Goal: Entertainment & Leisure: Consume media (video, audio)

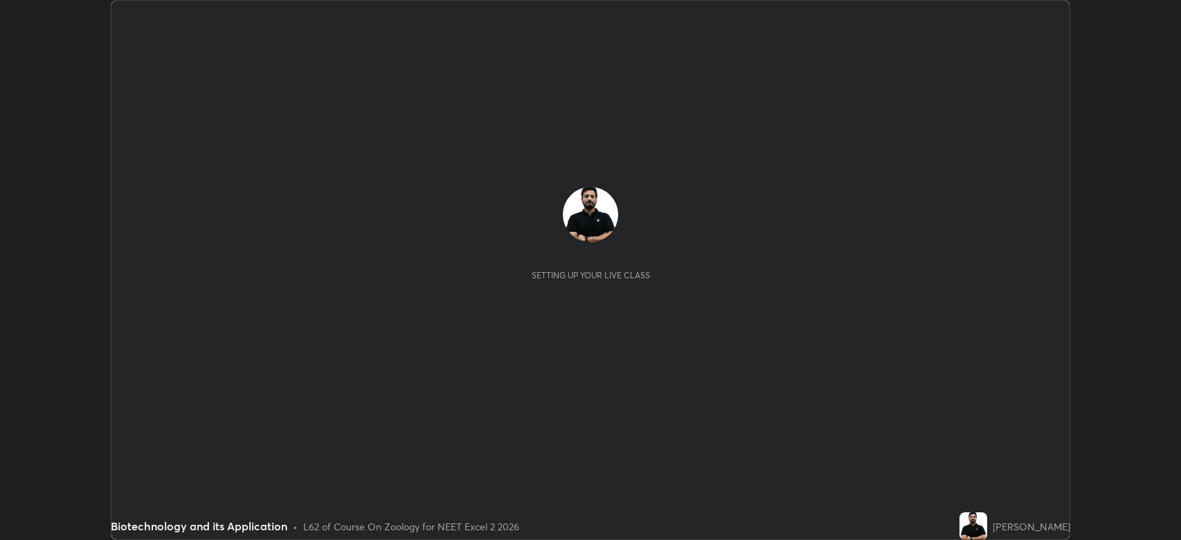
scroll to position [540, 1181]
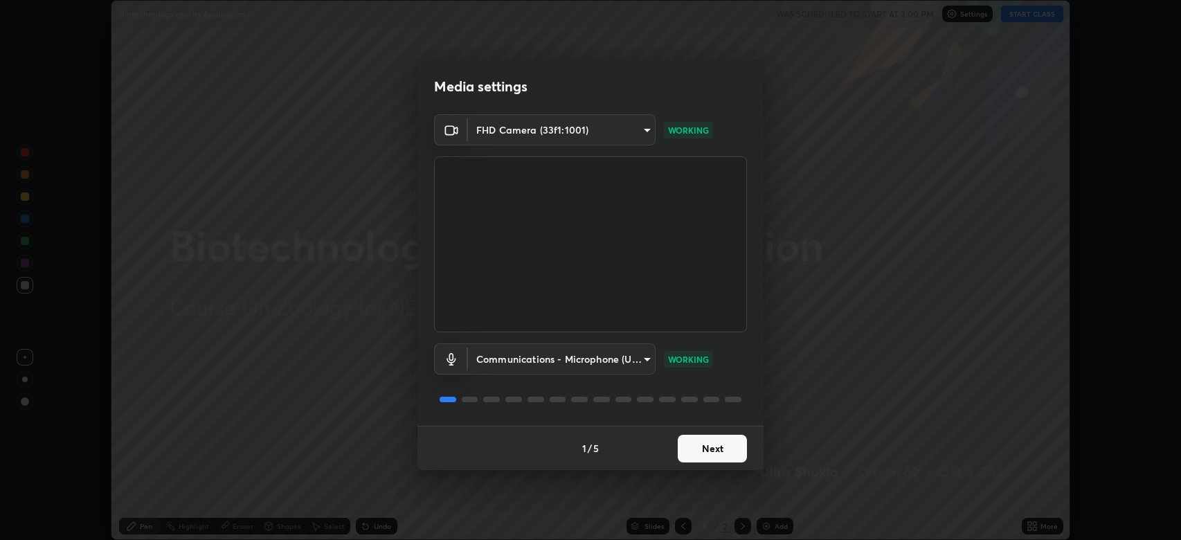
click at [712, 443] on button "Next" at bounding box center [712, 449] width 69 height 28
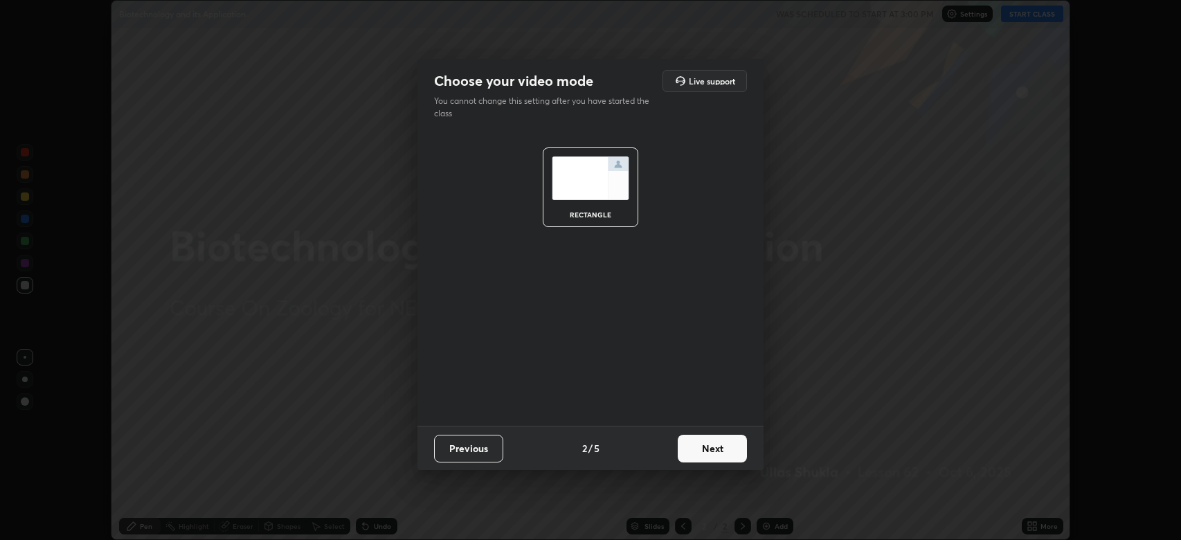
click at [710, 447] on button "Next" at bounding box center [712, 449] width 69 height 28
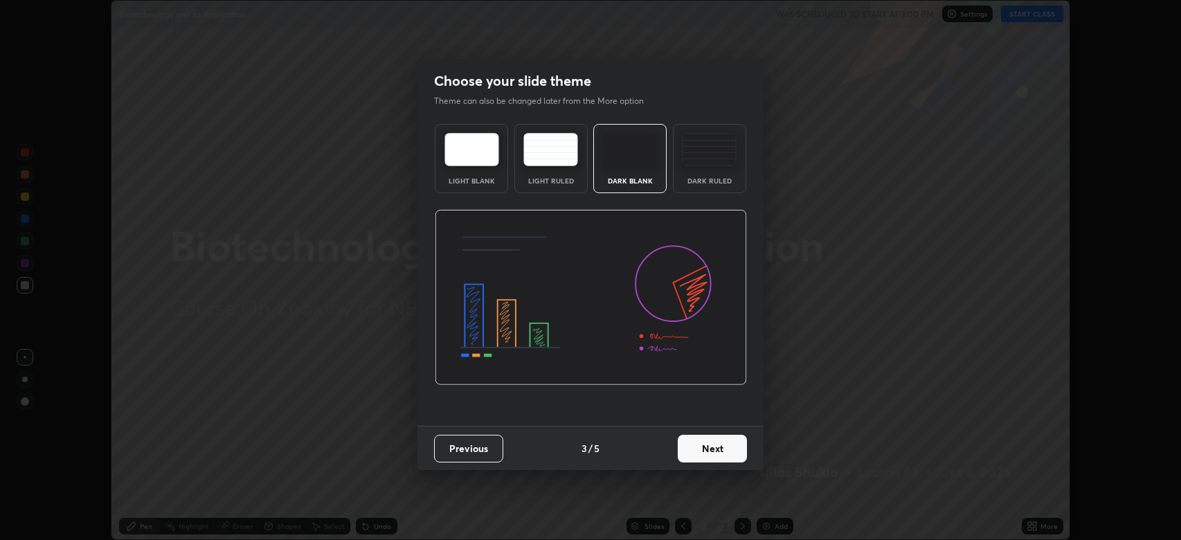
click at [716, 447] on button "Next" at bounding box center [712, 449] width 69 height 28
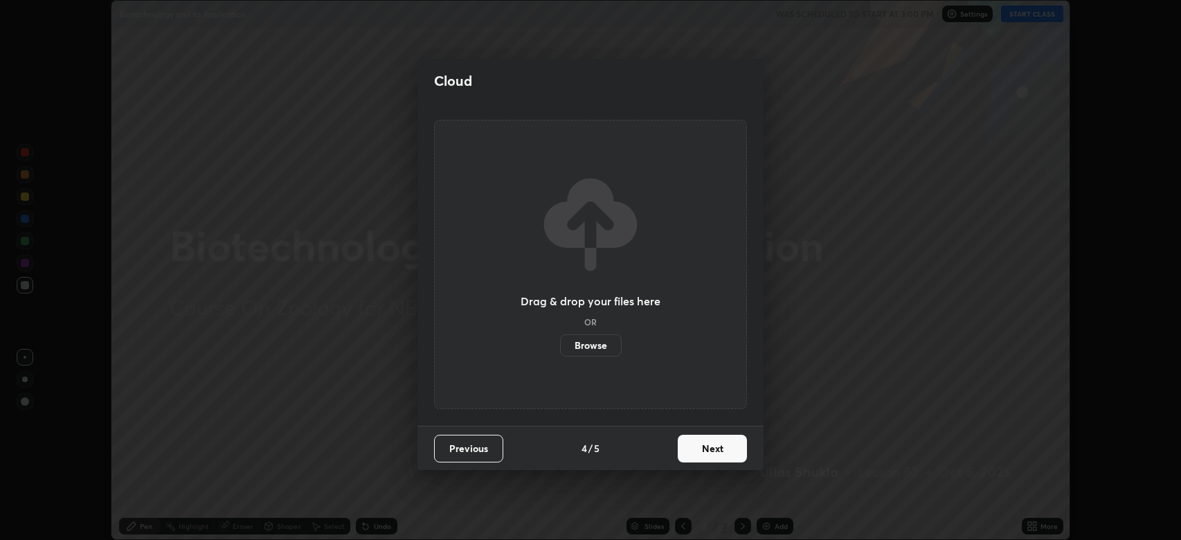
click at [723, 447] on button "Next" at bounding box center [712, 449] width 69 height 28
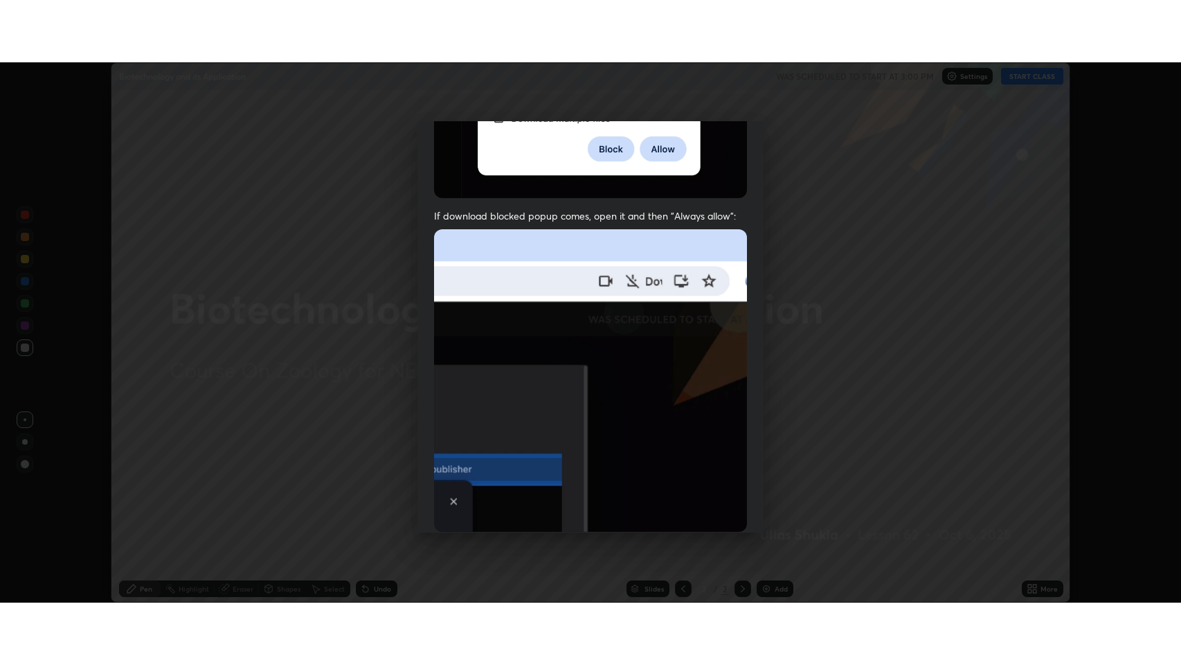
scroll to position [281, 0]
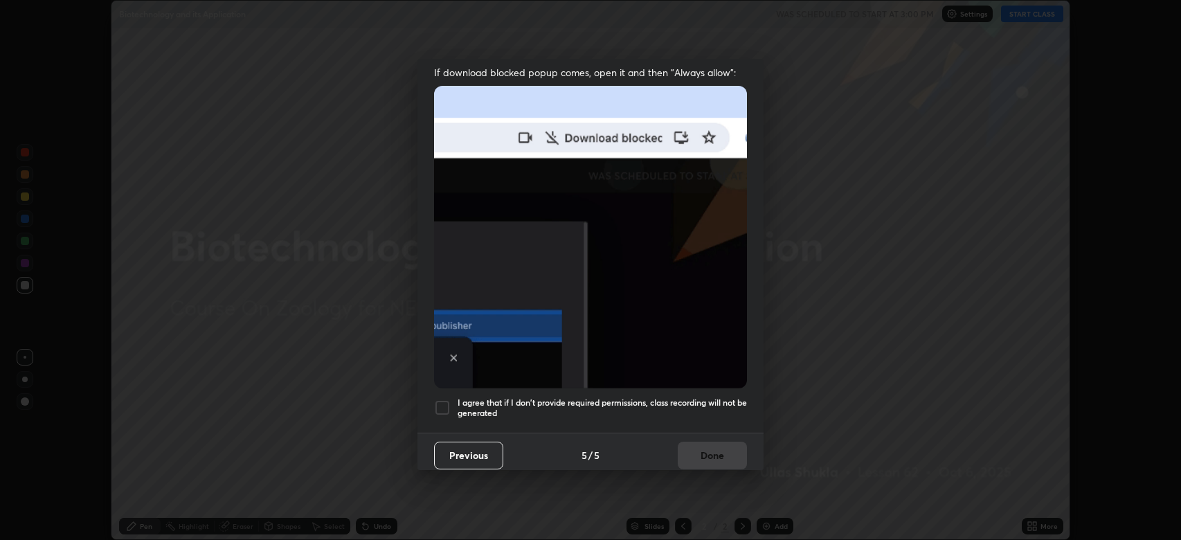
click at [719, 398] on h5 "I agree that if I don't provide required permissions, class recording will not …" at bounding box center [602, 408] width 289 height 21
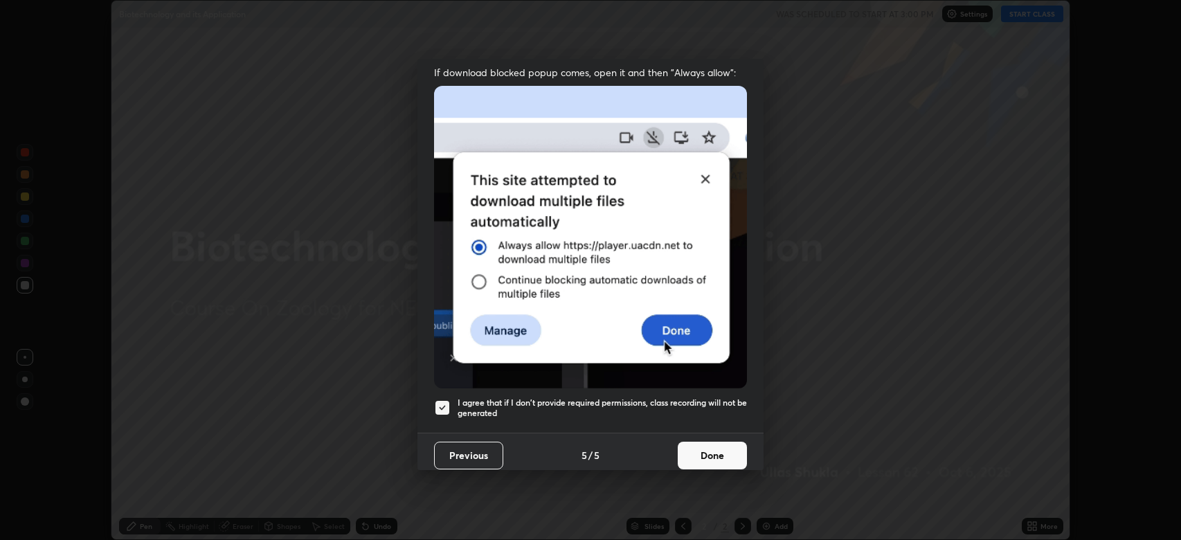
click at [713, 447] on button "Done" at bounding box center [712, 456] width 69 height 28
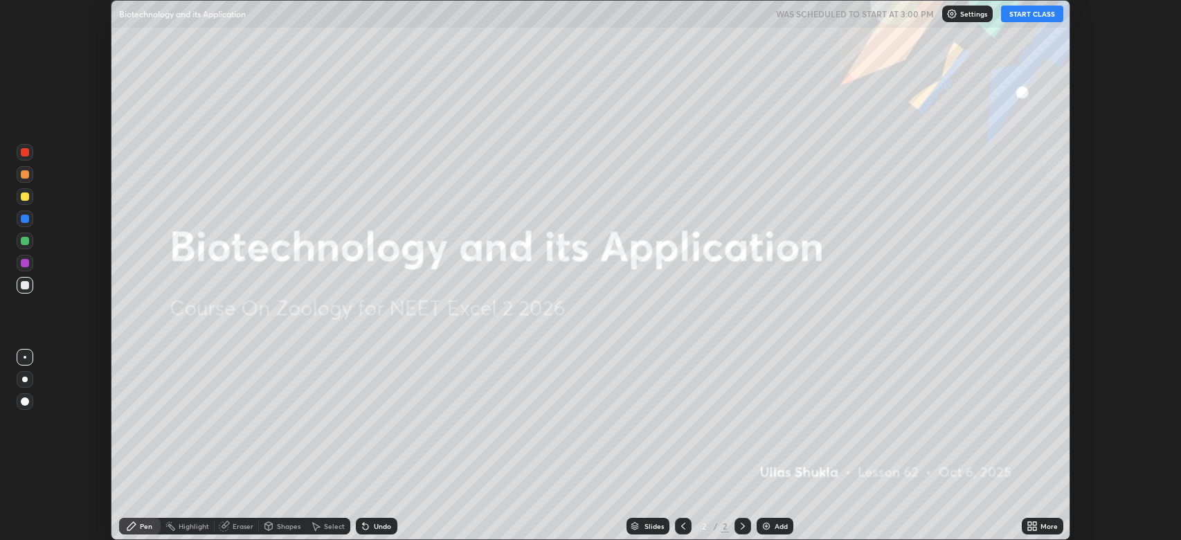
click at [1028, 14] on button "START CLASS" at bounding box center [1032, 14] width 62 height 17
click at [1033, 525] on icon at bounding box center [1034, 523] width 3 height 3
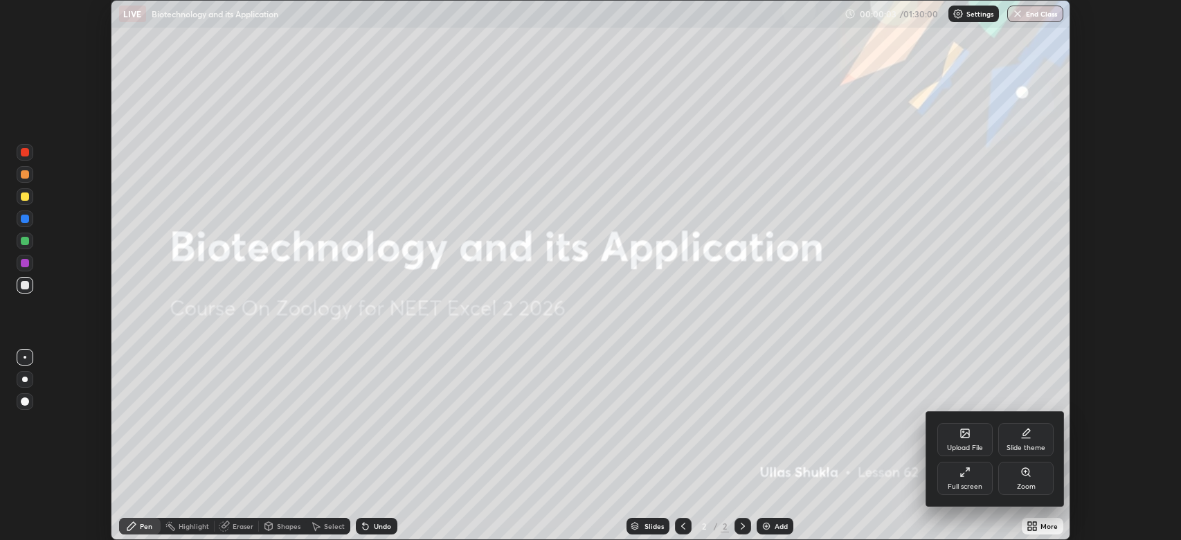
click at [964, 476] on icon at bounding box center [965, 472] width 11 height 11
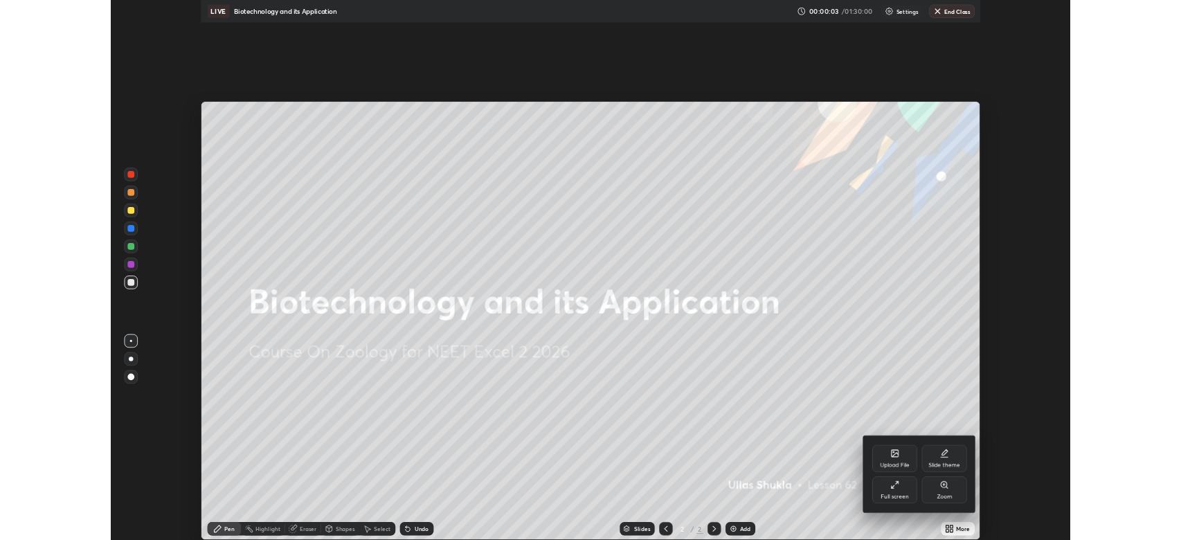
scroll to position [665, 1181]
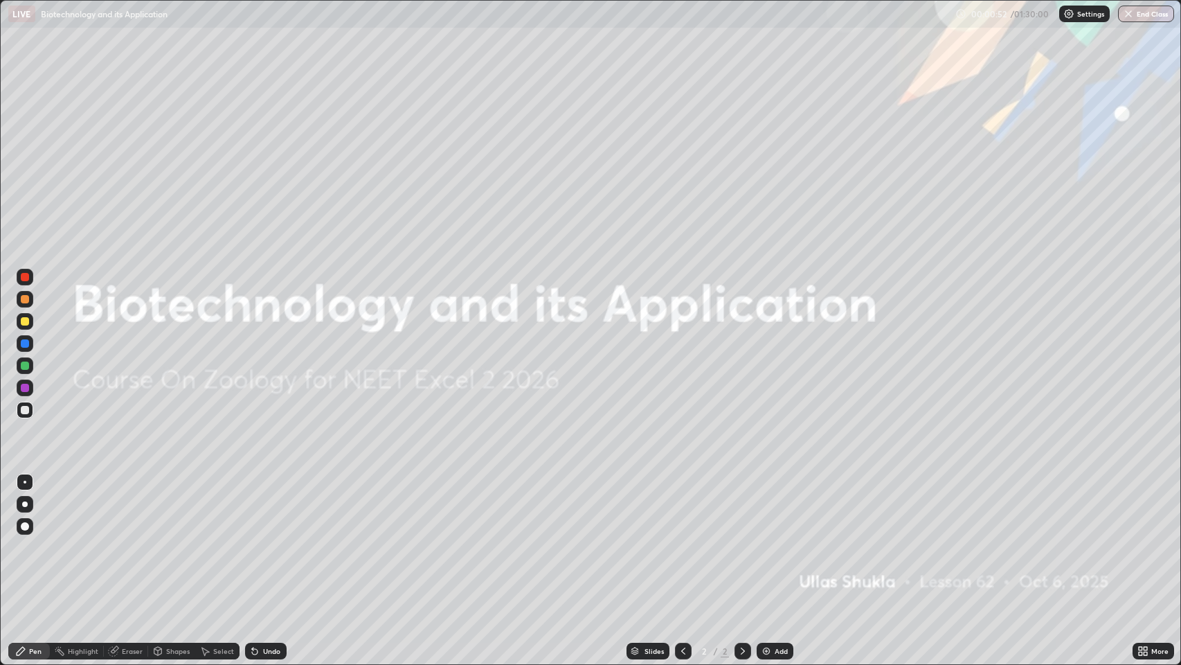
click at [767, 539] on img at bounding box center [766, 650] width 11 height 11
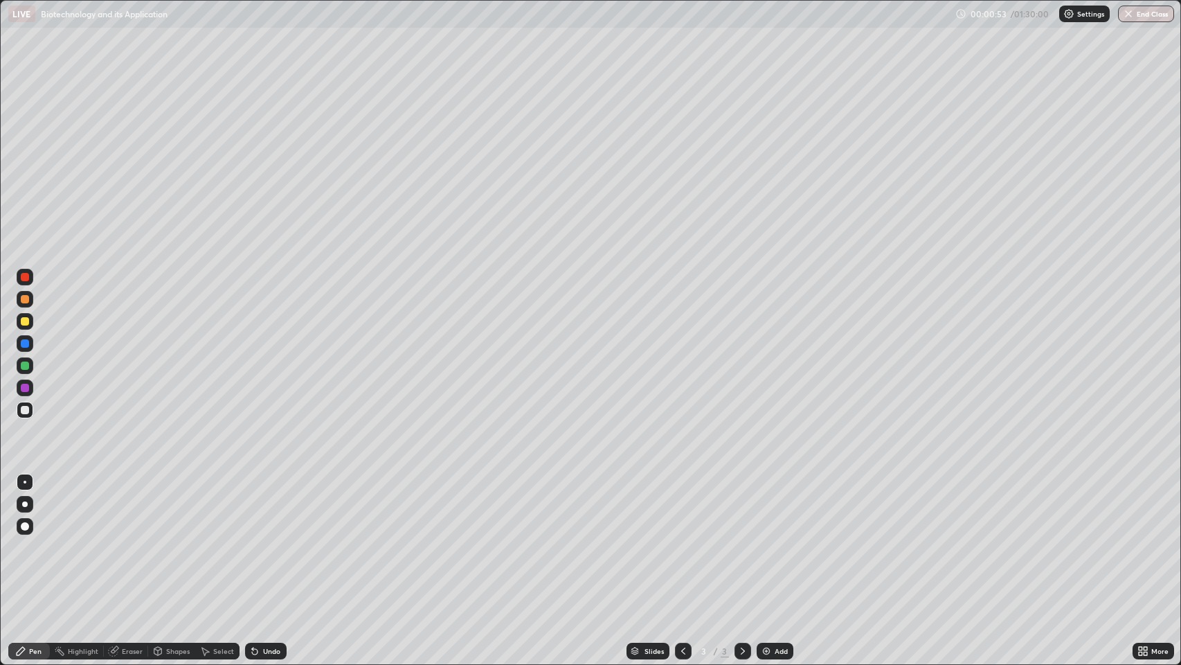
click at [25, 322] on div at bounding box center [25, 321] width 8 height 8
click at [26, 501] on div at bounding box center [25, 504] width 6 height 6
click at [26, 411] on div at bounding box center [25, 410] width 8 height 8
click at [260, 539] on div "Undo" at bounding box center [266, 651] width 42 height 17
click at [279, 539] on div "Undo" at bounding box center [271, 651] width 17 height 7
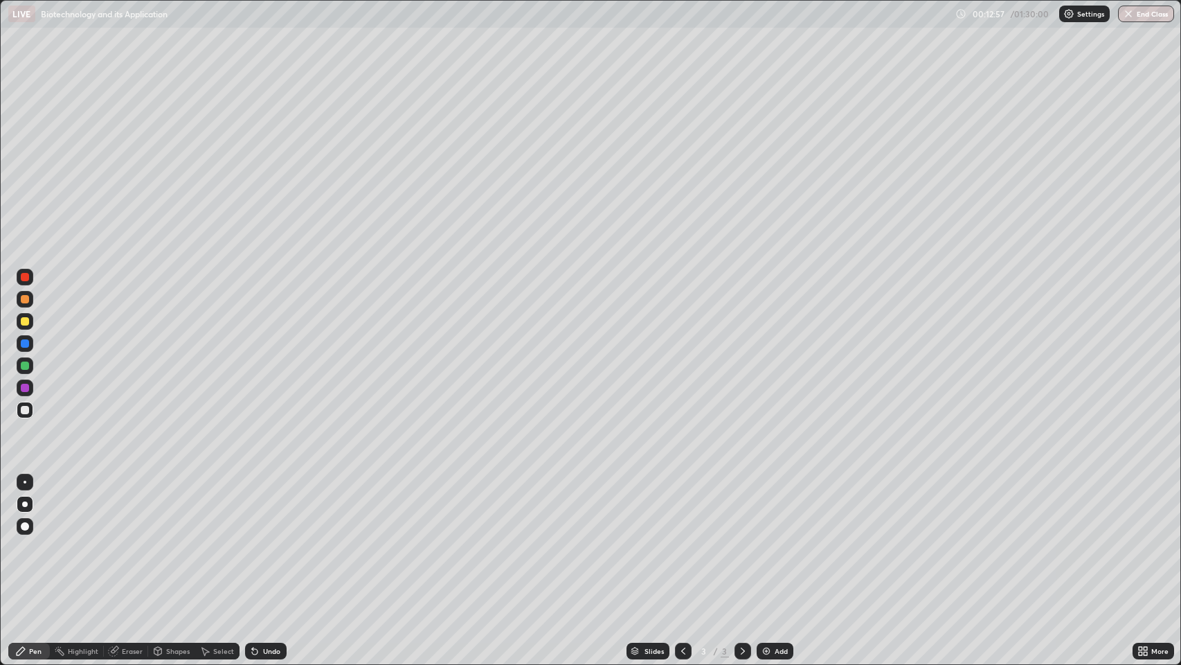
click at [270, 539] on div "Undo" at bounding box center [271, 651] width 17 height 7
click at [269, 539] on div "Undo" at bounding box center [271, 651] width 17 height 7
click at [265, 539] on div "Undo" at bounding box center [271, 651] width 17 height 7
click at [269, 539] on div "Undo" at bounding box center [271, 651] width 17 height 7
click at [263, 539] on div "Undo" at bounding box center [271, 651] width 17 height 7
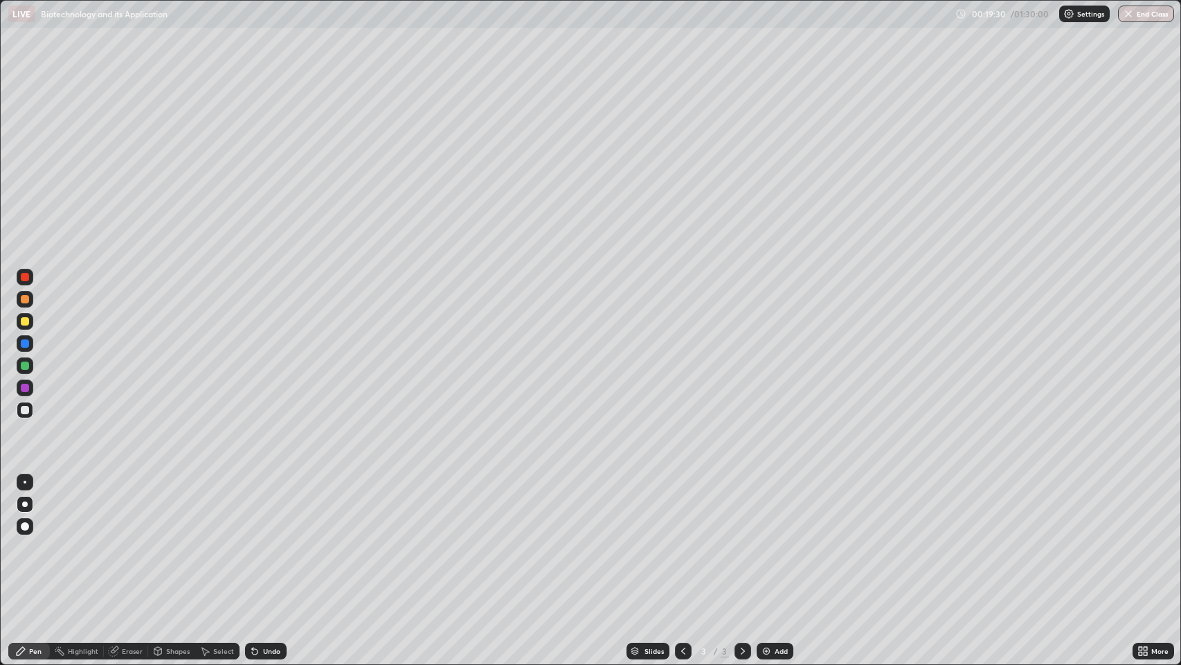
click at [269, 539] on div "Undo" at bounding box center [271, 651] width 17 height 7
click at [767, 539] on img at bounding box center [766, 650] width 11 height 11
click at [263, 539] on div "Undo" at bounding box center [266, 651] width 42 height 17
click at [267, 539] on div "Undo" at bounding box center [271, 651] width 17 height 7
click at [269, 539] on div "Undo" at bounding box center [271, 651] width 17 height 7
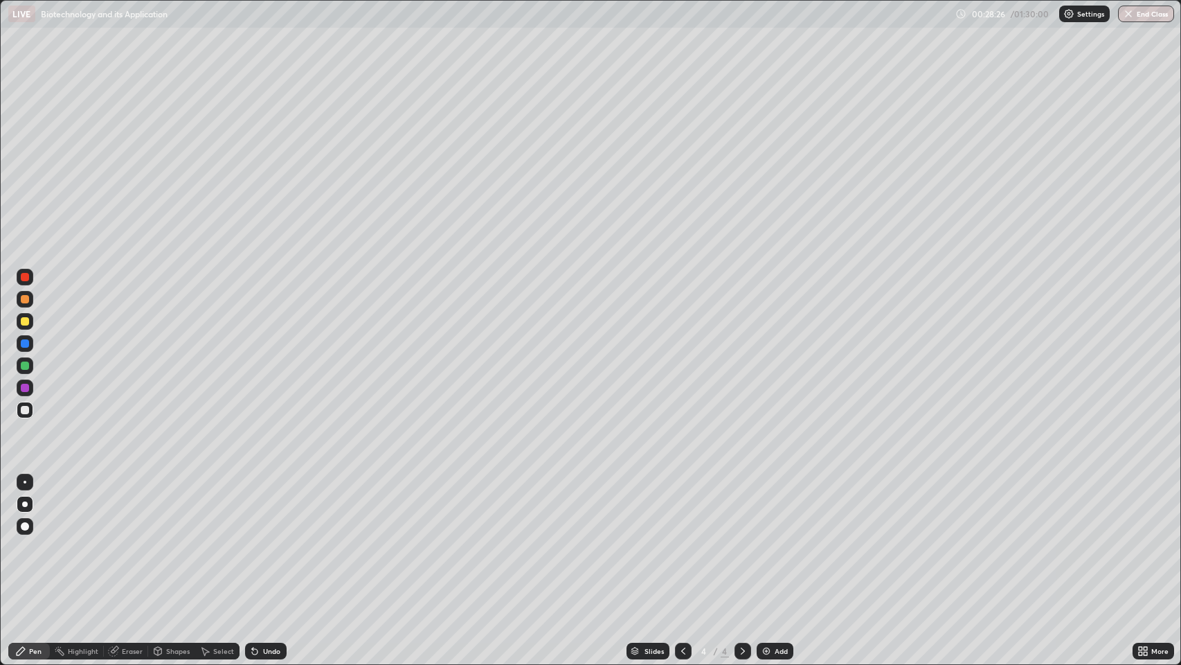
click at [23, 364] on div at bounding box center [25, 366] width 8 height 8
click at [26, 410] on div at bounding box center [25, 410] width 8 height 8
click at [770, 539] on img at bounding box center [766, 650] width 11 height 11
click at [26, 367] on div at bounding box center [25, 366] width 8 height 8
click at [26, 409] on div at bounding box center [25, 410] width 8 height 8
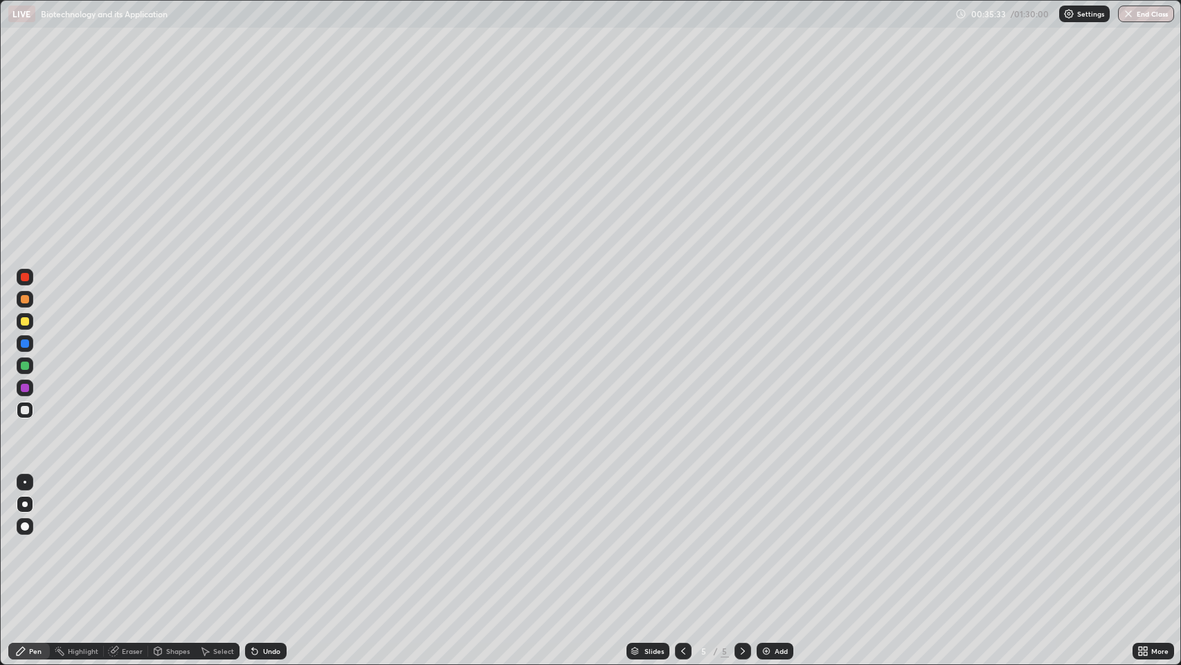
click at [24, 368] on div at bounding box center [25, 366] width 8 height 8
click at [26, 410] on div at bounding box center [25, 410] width 8 height 8
click at [24, 368] on div at bounding box center [25, 366] width 8 height 8
click at [26, 410] on div at bounding box center [25, 410] width 8 height 8
click at [26, 366] on div at bounding box center [25, 366] width 8 height 8
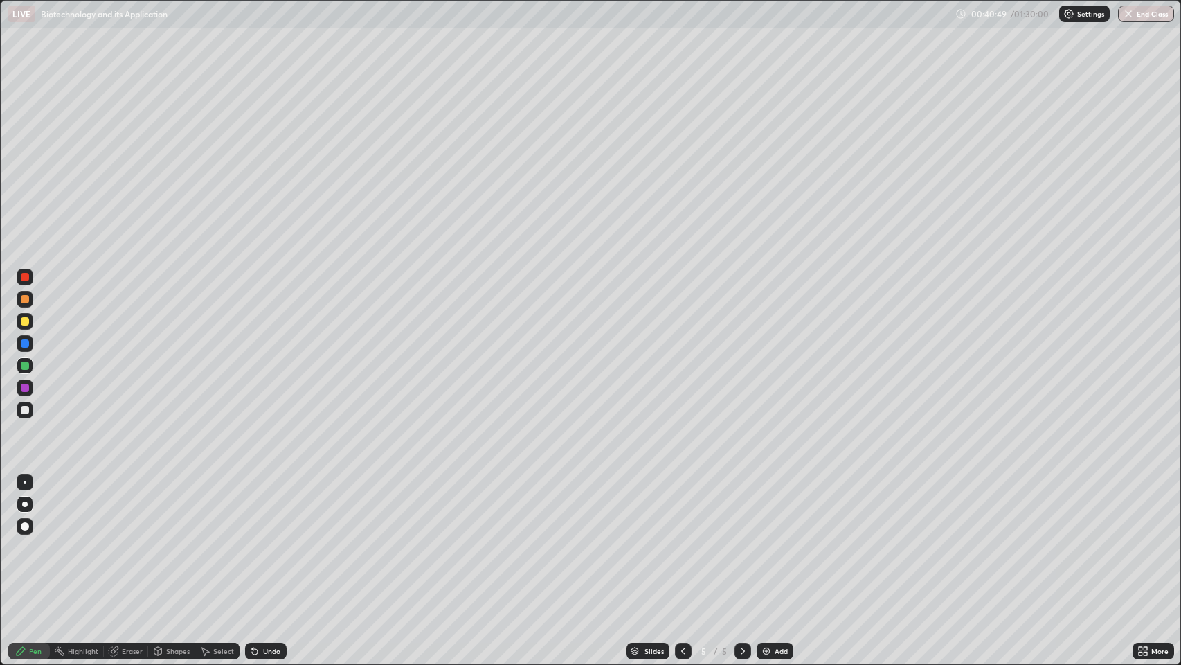
click at [23, 410] on div at bounding box center [25, 410] width 8 height 8
click at [767, 539] on img at bounding box center [766, 650] width 11 height 11
click at [263, 539] on div "Undo" at bounding box center [271, 651] width 17 height 7
click at [25, 369] on div at bounding box center [25, 366] width 8 height 8
click at [25, 410] on div at bounding box center [25, 410] width 8 height 8
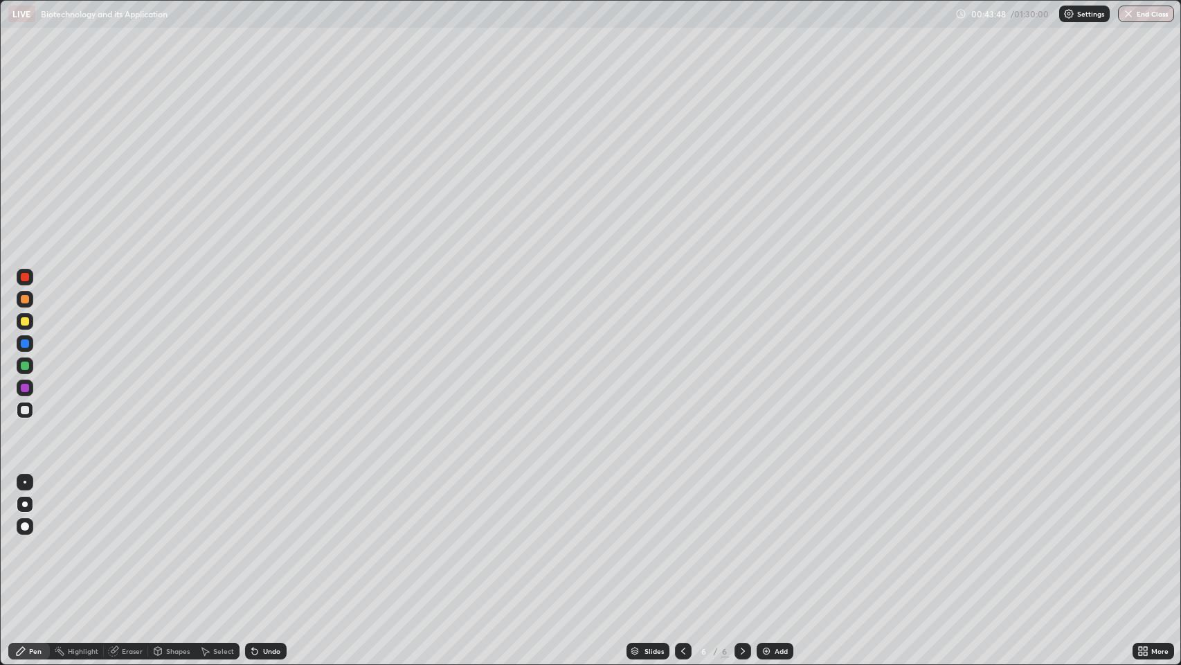
click at [24, 367] on div at bounding box center [25, 366] width 8 height 8
click at [26, 410] on div at bounding box center [25, 410] width 8 height 8
click at [681, 539] on icon at bounding box center [683, 651] width 4 height 7
click at [739, 539] on icon at bounding box center [743, 650] width 11 height 11
click at [25, 366] on div at bounding box center [25, 366] width 8 height 8
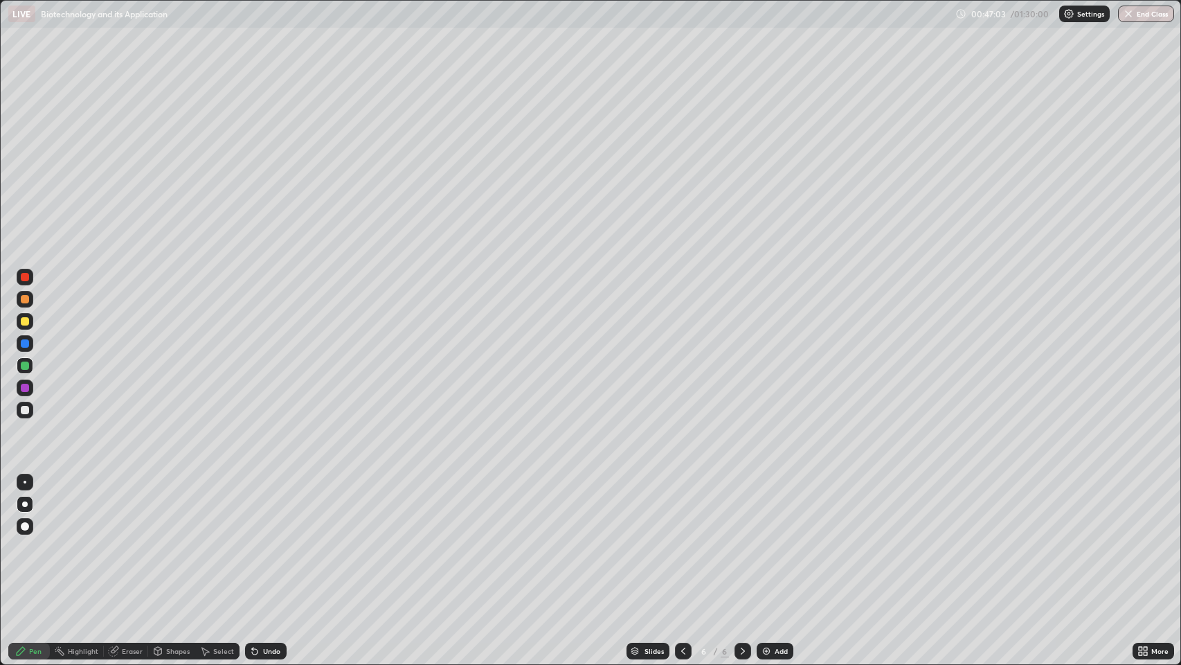
click at [28, 409] on div at bounding box center [25, 410] width 8 height 8
click at [27, 366] on div at bounding box center [25, 366] width 8 height 8
click at [771, 539] on img at bounding box center [766, 650] width 11 height 11
click at [25, 407] on div at bounding box center [25, 410] width 8 height 8
click at [253, 539] on icon at bounding box center [255, 652] width 6 height 6
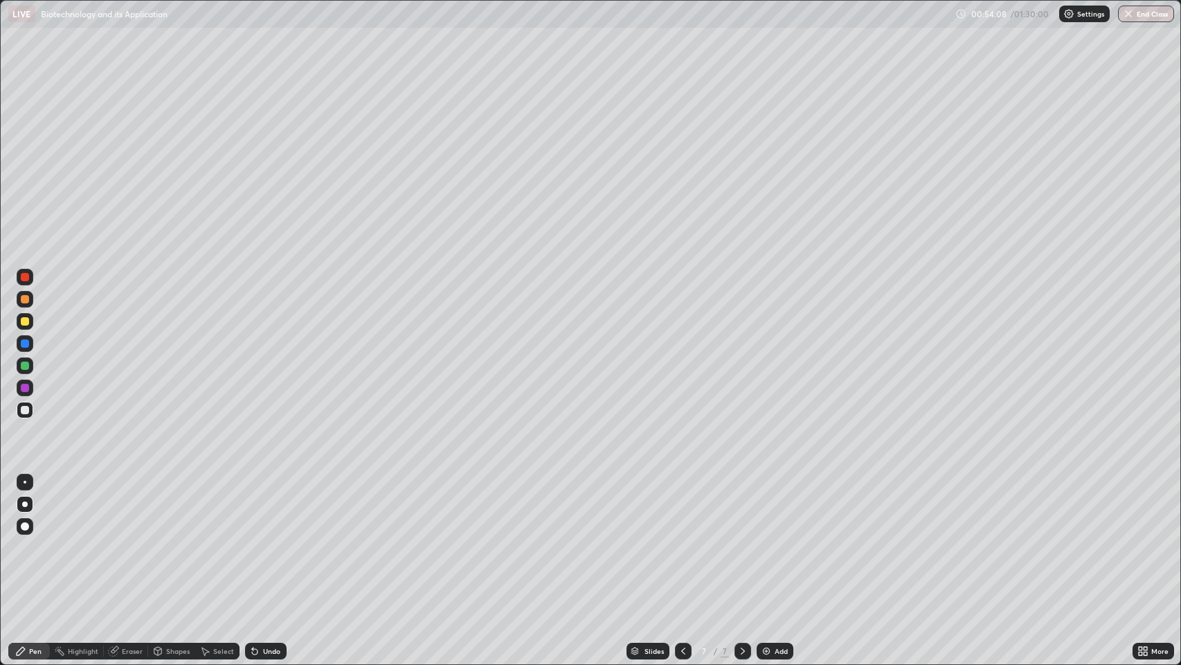
click at [26, 366] on div at bounding box center [25, 366] width 8 height 8
click at [26, 320] on div at bounding box center [25, 321] width 8 height 8
click at [274, 539] on div "Undo" at bounding box center [271, 651] width 17 height 7
click at [263, 539] on div "Undo" at bounding box center [271, 651] width 17 height 7
click at [771, 539] on div "Add" at bounding box center [775, 651] width 37 height 17
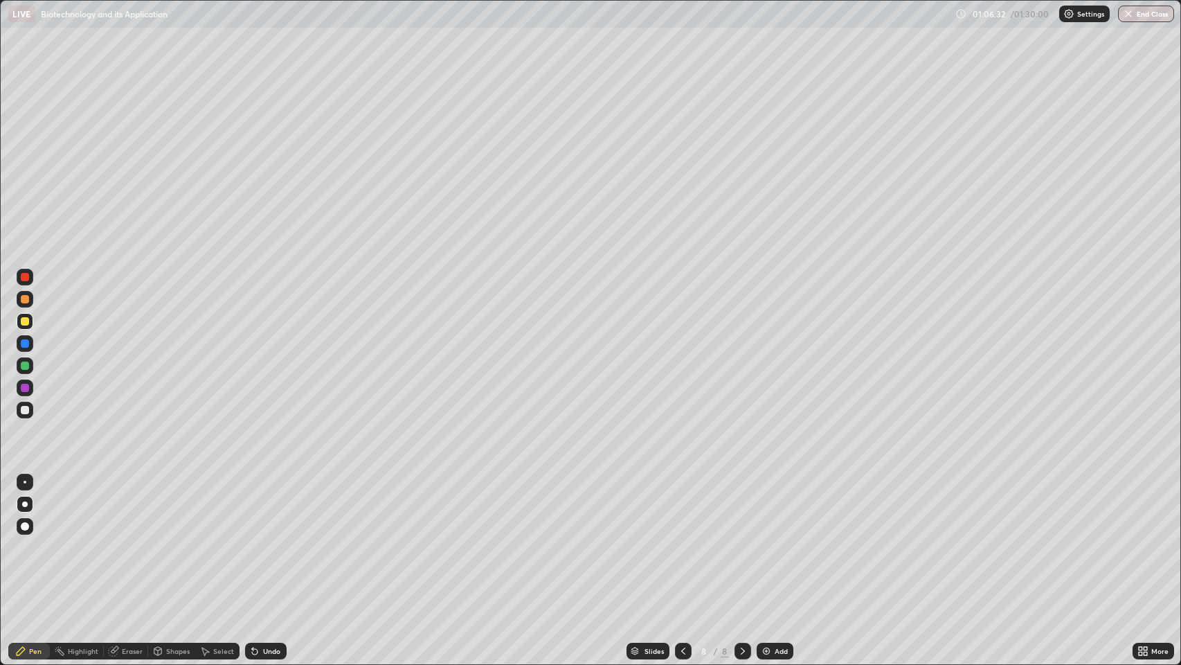
click at [264, 539] on div "Undo" at bounding box center [271, 651] width 17 height 7
click at [268, 539] on div "Undo" at bounding box center [271, 651] width 17 height 7
click at [266, 539] on div "Undo" at bounding box center [271, 651] width 17 height 7
click at [265, 539] on div "Undo" at bounding box center [266, 651] width 42 height 17
click at [265, 539] on div "Undo" at bounding box center [271, 651] width 17 height 7
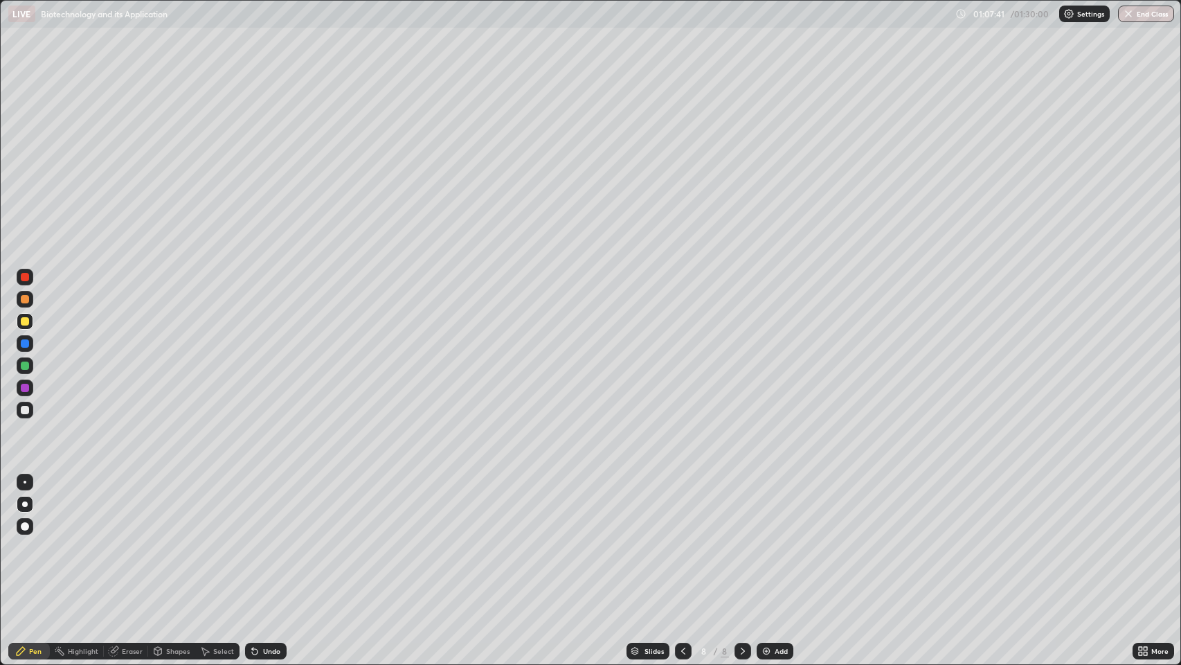
click at [262, 539] on div "Undo" at bounding box center [266, 651] width 42 height 17
click at [266, 539] on div "Undo" at bounding box center [271, 651] width 17 height 7
click at [261, 539] on div "Undo" at bounding box center [266, 651] width 42 height 17
click at [263, 539] on div "Undo" at bounding box center [271, 651] width 17 height 7
click at [271, 539] on div "Undo" at bounding box center [271, 651] width 17 height 7
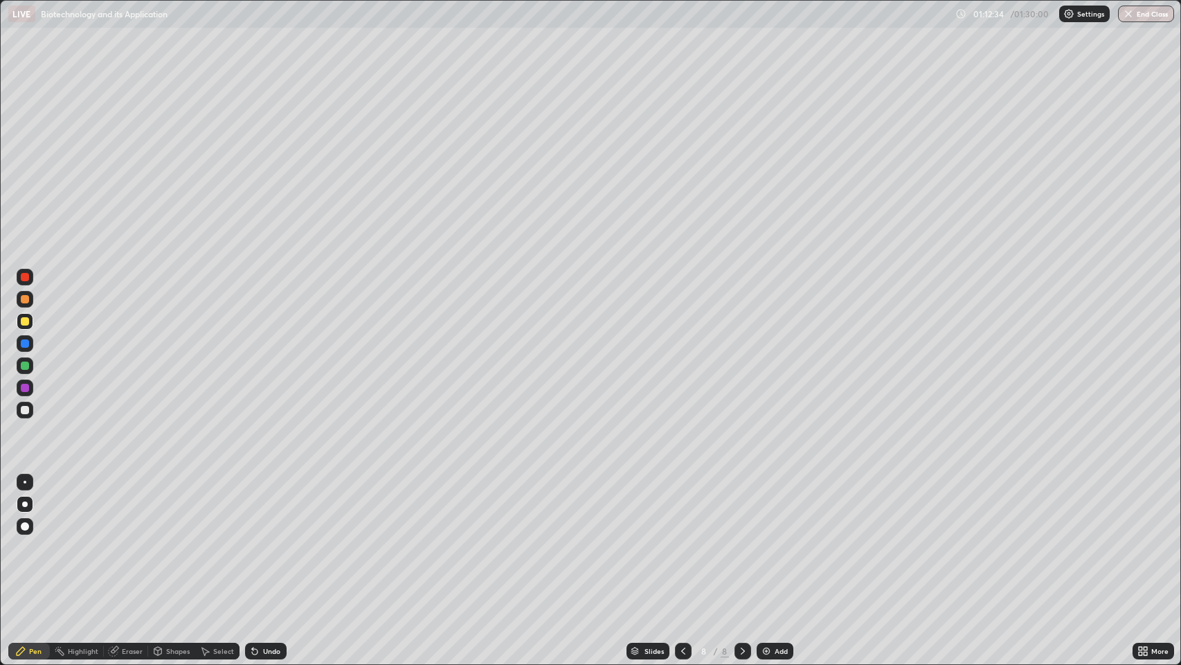
click at [270, 539] on div "Undo" at bounding box center [271, 651] width 17 height 7
click at [765, 539] on img at bounding box center [766, 650] width 11 height 11
click at [266, 539] on div "Undo" at bounding box center [271, 651] width 17 height 7
click at [269, 539] on div "Undo" at bounding box center [271, 651] width 17 height 7
click at [261, 539] on div "Undo" at bounding box center [266, 651] width 42 height 17
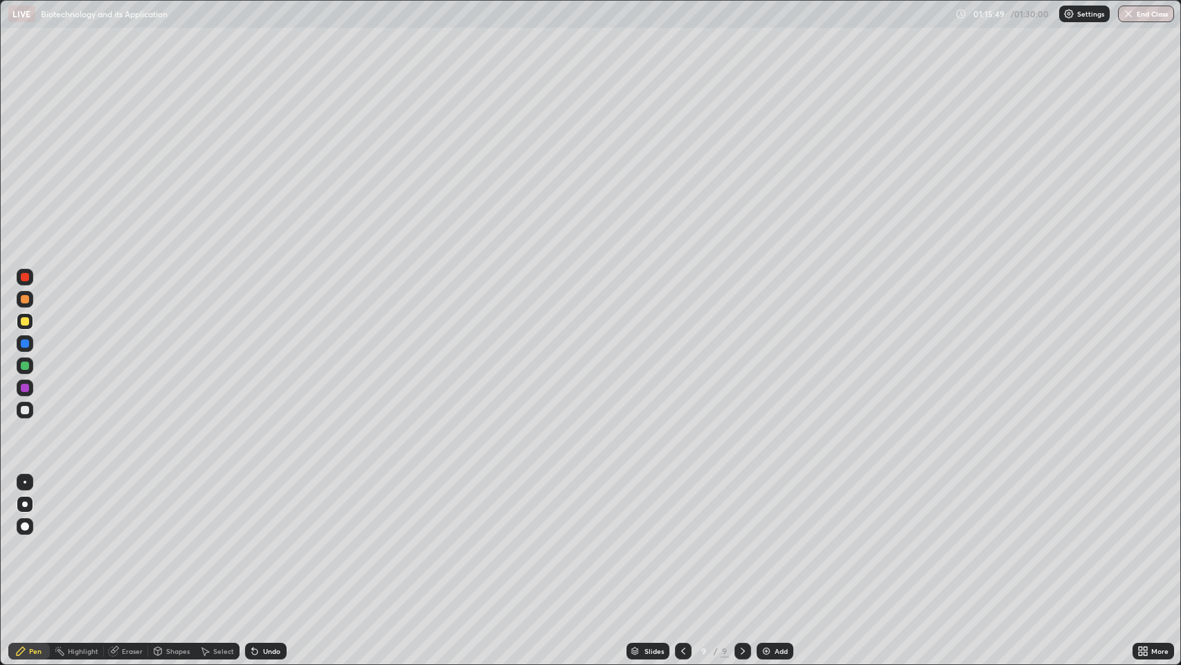
click at [260, 539] on div "Undo" at bounding box center [266, 651] width 42 height 17
click at [253, 539] on icon at bounding box center [255, 652] width 6 height 6
click at [269, 539] on div "Undo" at bounding box center [271, 651] width 17 height 7
click at [264, 539] on div "Undo" at bounding box center [271, 651] width 17 height 7
click at [682, 539] on icon at bounding box center [683, 650] width 11 height 11
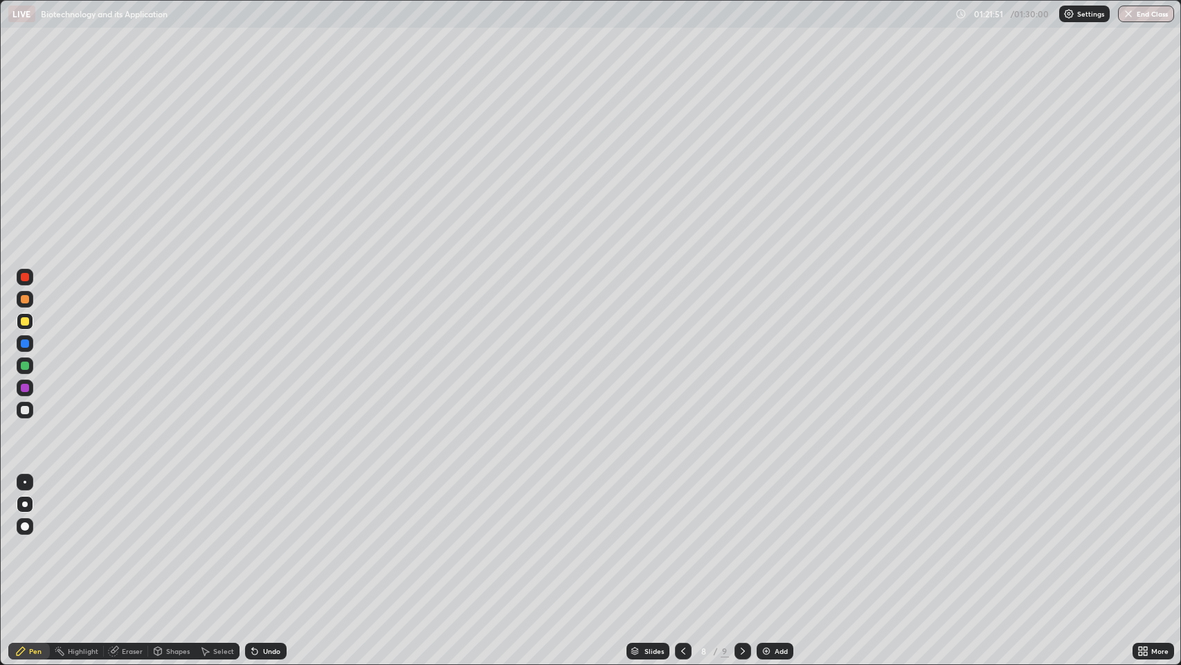
click at [742, 539] on icon at bounding box center [743, 650] width 11 height 11
click at [123, 539] on div "Eraser" at bounding box center [132, 651] width 21 height 7
click at [21, 539] on icon at bounding box center [21, 651] width 8 height 8
click at [1132, 15] on img "button" at bounding box center [1129, 13] width 11 height 11
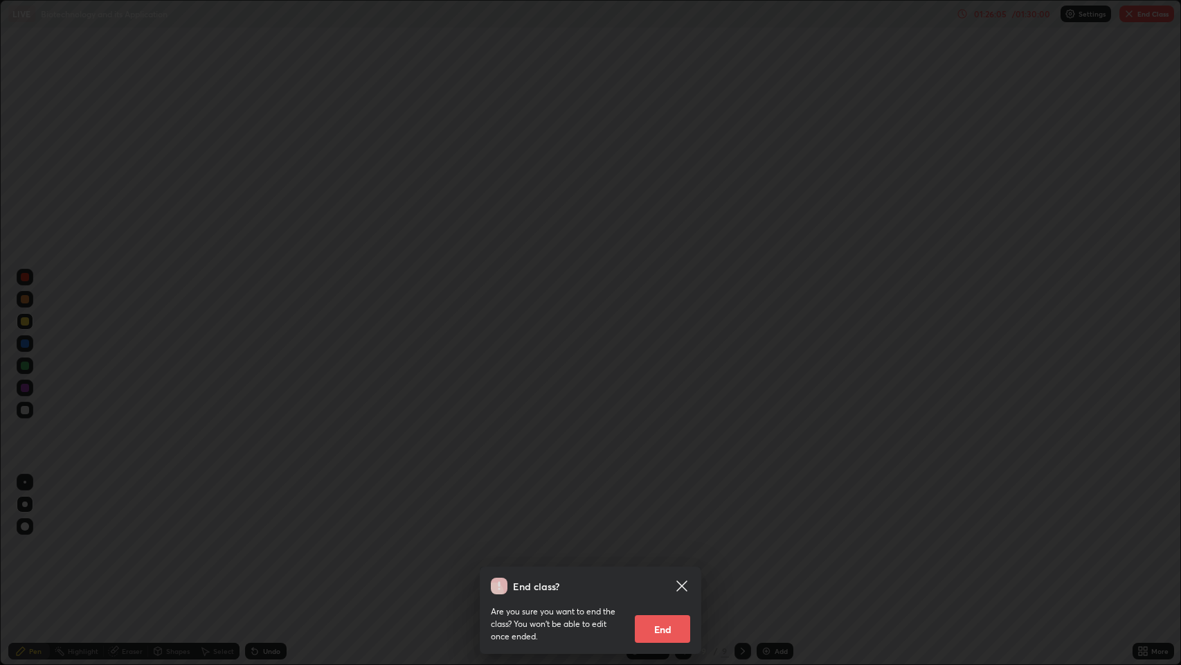
click at [666, 539] on button "End" at bounding box center [662, 629] width 55 height 28
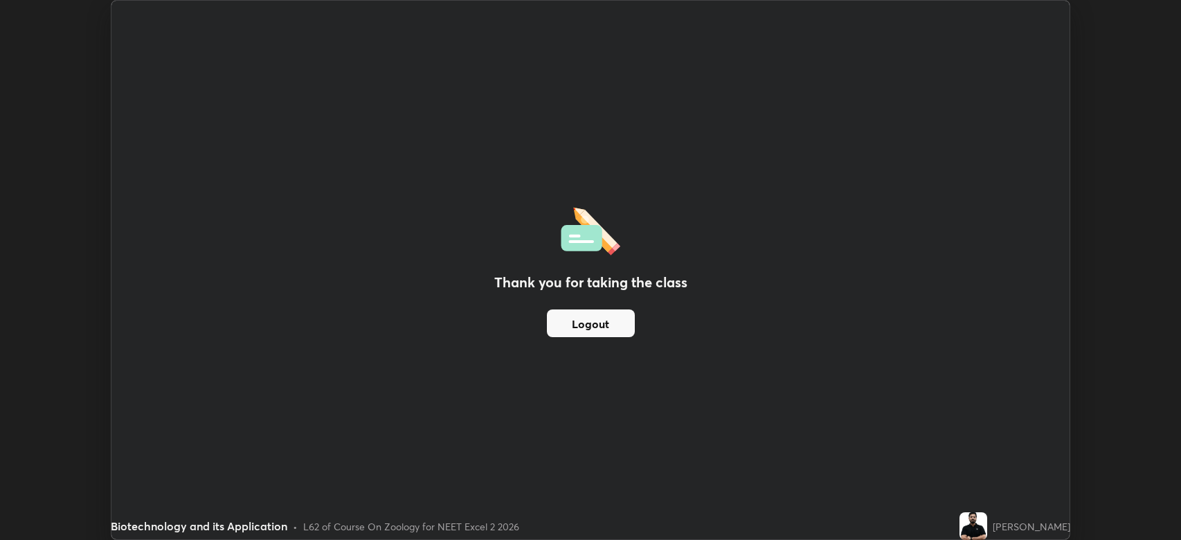
scroll to position [68713, 68071]
